Goal: Task Accomplishment & Management: Use online tool/utility

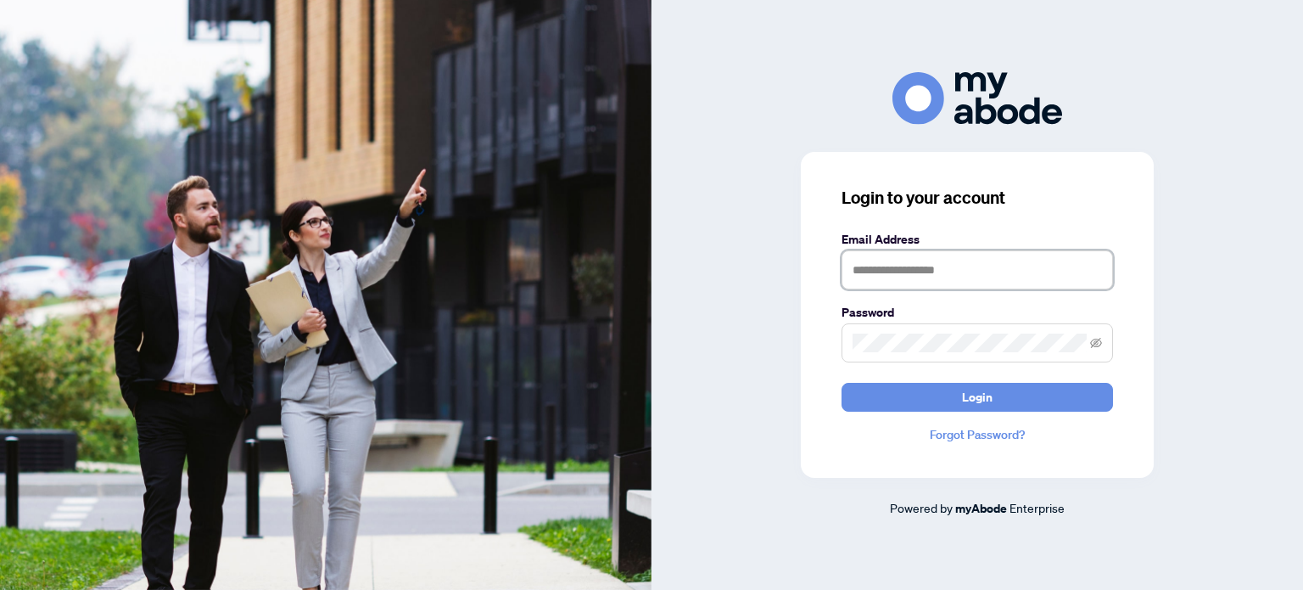
drag, startPoint x: 969, startPoint y: 271, endPoint x: 967, endPoint y: 259, distance: 12.8
click at [969, 267] on input "text" at bounding box center [976, 269] width 271 height 39
type input "**********"
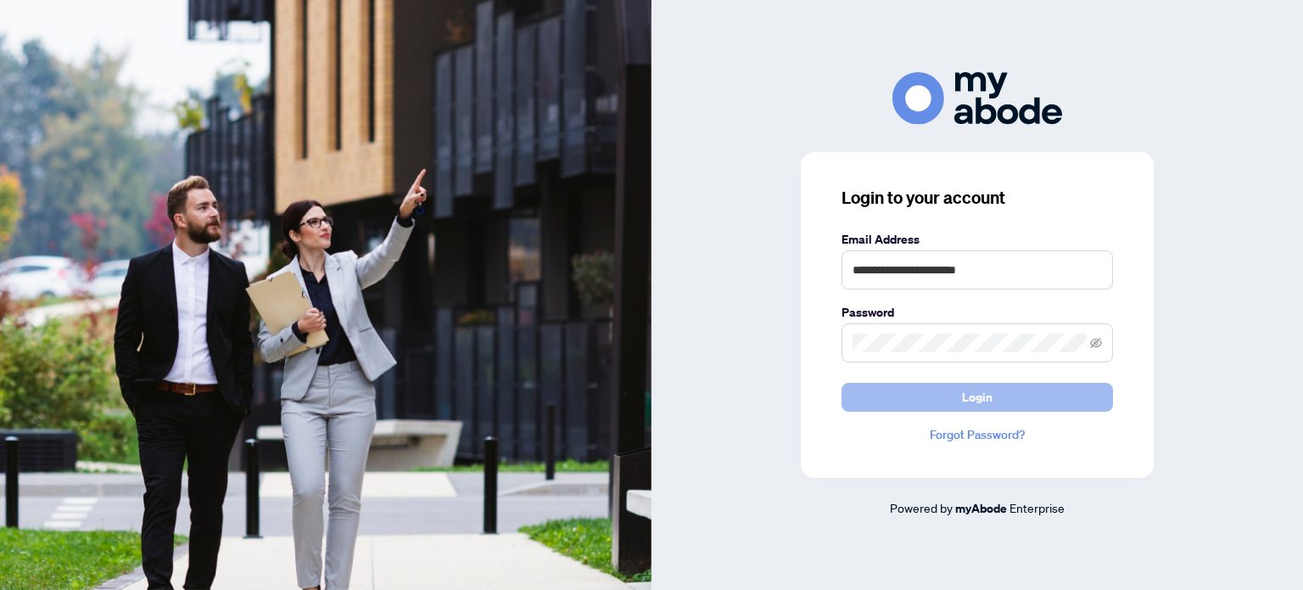
click at [983, 396] on span "Login" at bounding box center [977, 396] width 31 height 27
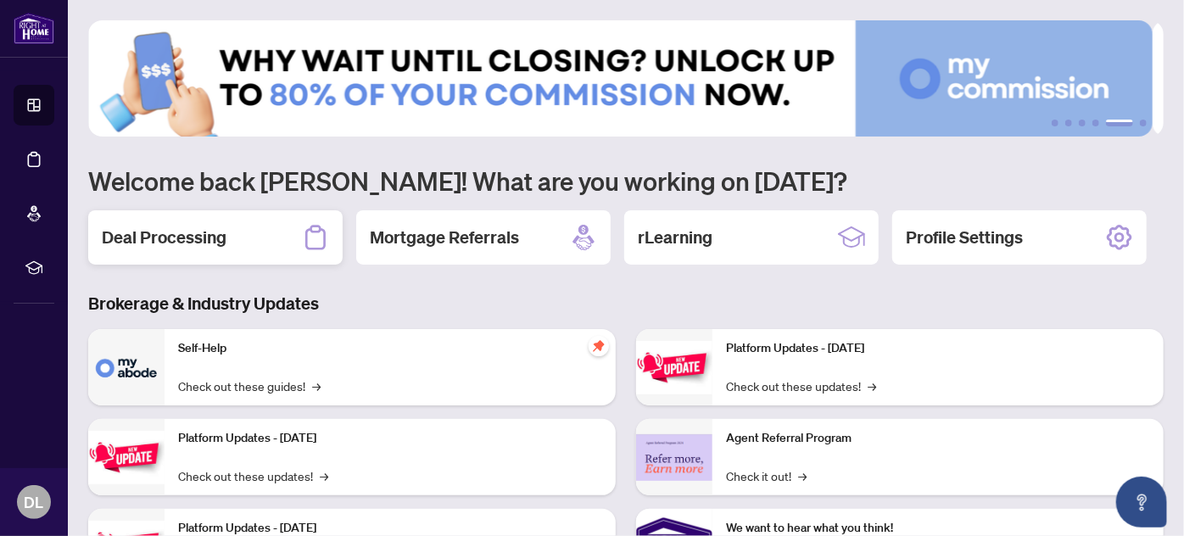
click at [171, 235] on h2 "Deal Processing" at bounding box center [164, 238] width 125 height 24
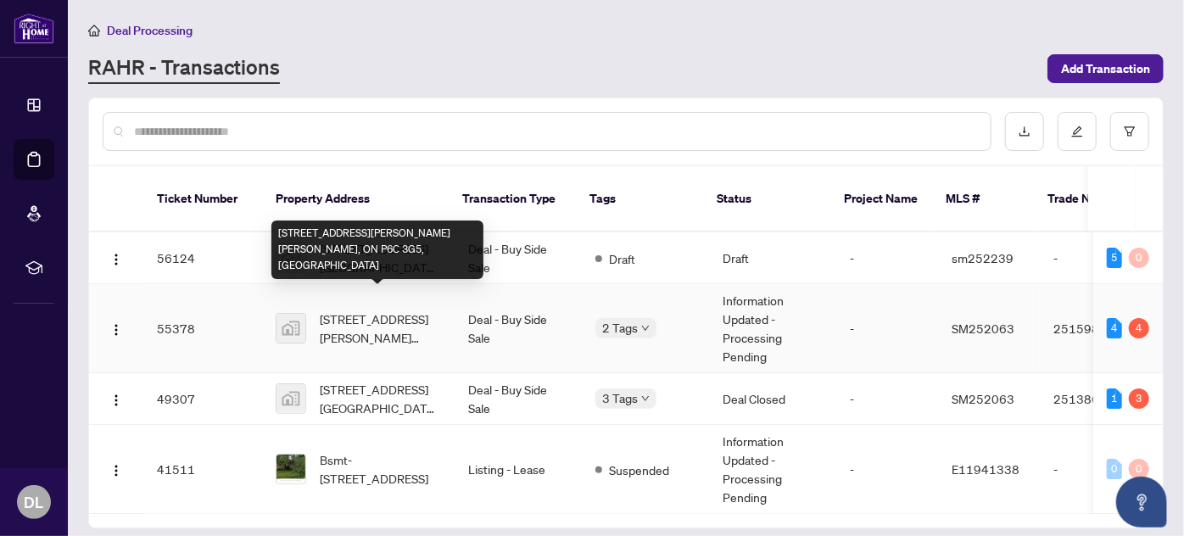
click at [392, 310] on span "[STREET_ADDRESS][PERSON_NAME] [PERSON_NAME], ON P6C 3G5, [GEOGRAPHIC_DATA]" at bounding box center [380, 328] width 121 height 37
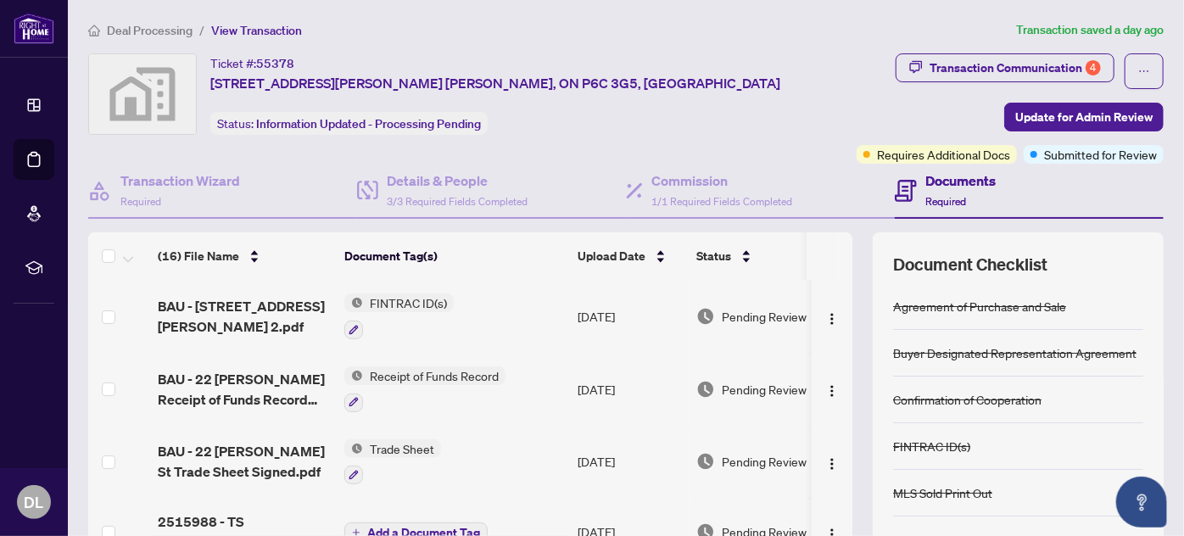
drag, startPoint x: 608, startPoint y: 95, endPoint x: 615, endPoint y: 42, distance: 53.9
click at [613, 45] on div "Deal Processing / View Transaction Transaction saved a day ago Ticket #: [GEOGR…" at bounding box center [625, 355] width 1089 height 670
